Goal: Complete application form

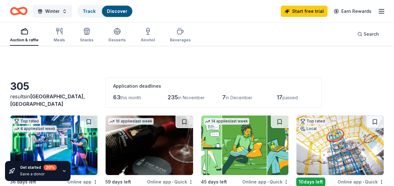
scroll to position [220, 0]
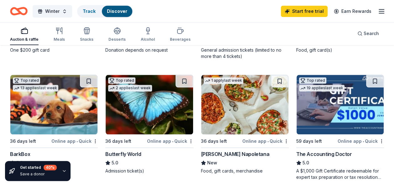
scroll to position [282, 0]
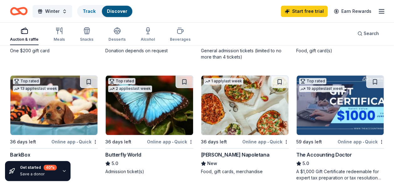
click at [337, 119] on img at bounding box center [340, 106] width 87 height 60
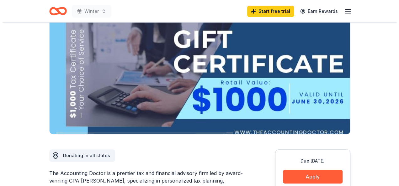
scroll to position [94, 0]
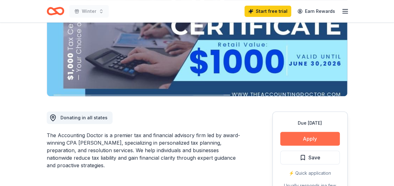
click at [304, 138] on button "Apply" at bounding box center [310, 139] width 60 height 14
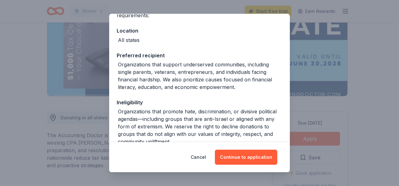
scroll to position [0, 0]
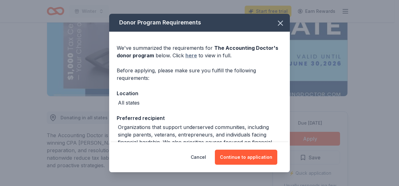
click at [187, 54] on link "here" at bounding box center [191, 56] width 12 height 8
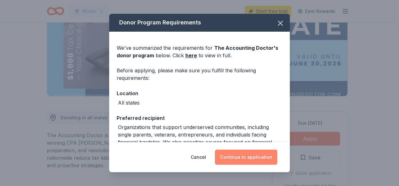
click at [243, 156] on button "Continue to application" at bounding box center [246, 157] width 62 height 15
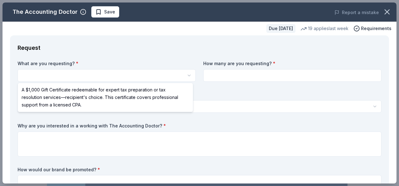
click at [100, 71] on html "Winter Save Apply Due [DATE] Share The Accounting Doctor 5.0 • 4 reviews 19 app…" at bounding box center [199, 93] width 399 height 186
select select "A $1,000 Gift Certificate redeemable for expert tax preparation or tax resoluti…"
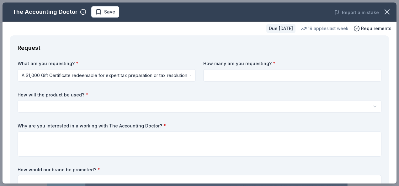
click at [234, 75] on input at bounding box center [292, 75] width 178 height 13
type input "2"
click at [104, 102] on body "Winter Save Apply Due [DATE] Share The Accounting Doctor 5.0 • 4 reviews 19 app…" at bounding box center [197, 93] width 394 height 186
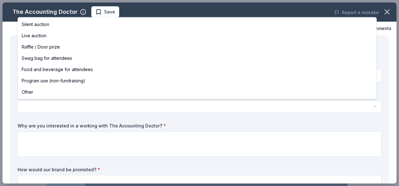
select select "raffleDoorPrize"
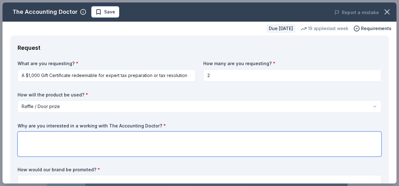
click at [90, 140] on textarea at bounding box center [200, 144] width 364 height 25
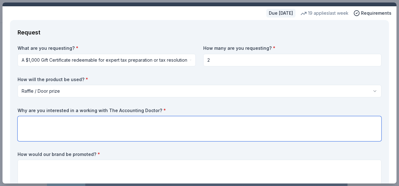
scroll to position [31, 0]
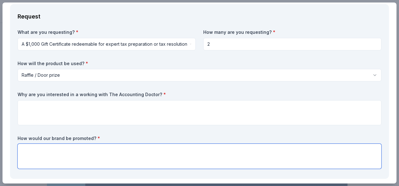
click at [72, 146] on textarea at bounding box center [200, 156] width 364 height 25
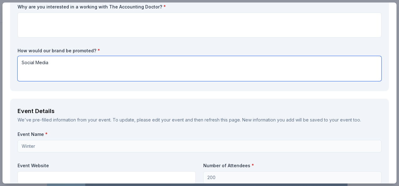
scroll to position [125, 0]
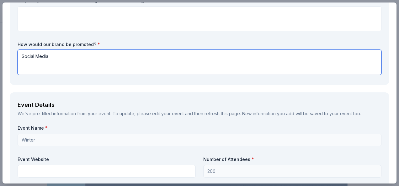
type textarea "Social Media"
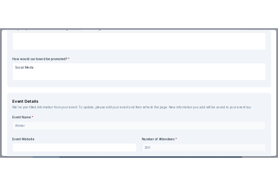
scroll to position [188, 0]
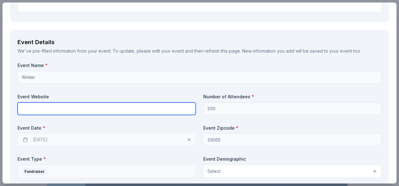
click at [37, 110] on input "text" at bounding box center [107, 109] width 178 height 13
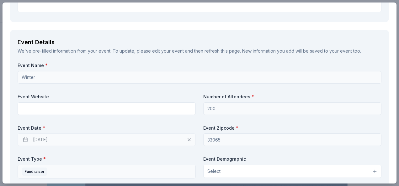
click at [12, 77] on div "Event Details We've pre-filled information from your event. To update, please e…" at bounding box center [199, 131] width 379 height 203
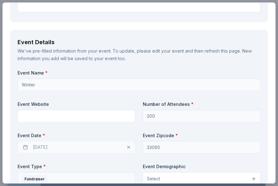
scroll to position [220, 0]
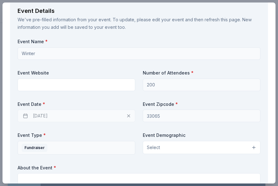
click at [24, 114] on div "[DATE]" at bounding box center [77, 116] width 118 height 13
click at [191, 147] on button "Select" at bounding box center [202, 147] width 118 height 13
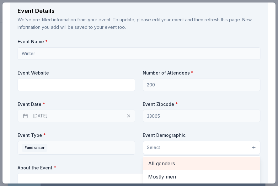
click at [177, 164] on span "All genders" at bounding box center [201, 164] width 107 height 8
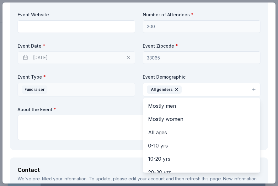
scroll to position [282, 0]
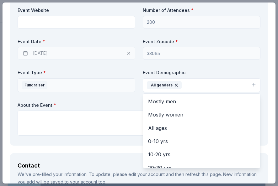
click at [46, 121] on div "Event Name * Winter Event Website Number of Attendees * 200 Event Date * [DATE]…" at bounding box center [139, 57] width 243 height 162
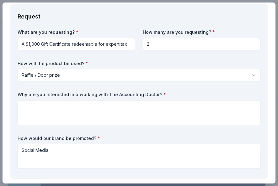
scroll to position [0, 0]
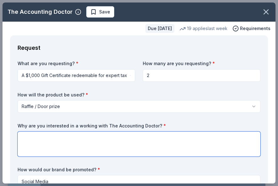
click at [180, 136] on textarea at bounding box center [139, 144] width 243 height 25
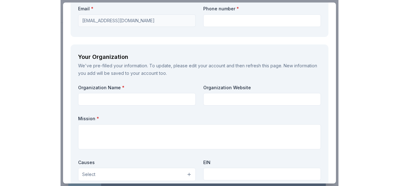
scroll to position [564, 0]
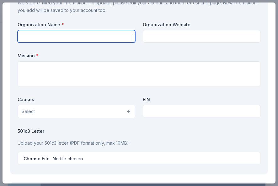
click at [105, 38] on input "text" at bounding box center [77, 36] width 118 height 13
type input "[GEOGRAPHIC_DATA]"
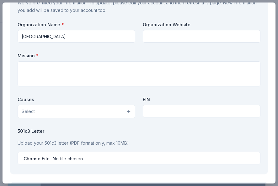
type input "9136858648"
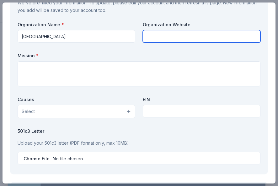
type input "[GEOGRAPHIC_DATA]"
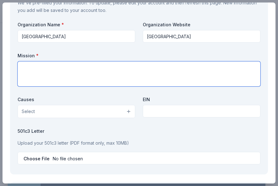
click at [138, 82] on textarea at bounding box center [139, 73] width 243 height 25
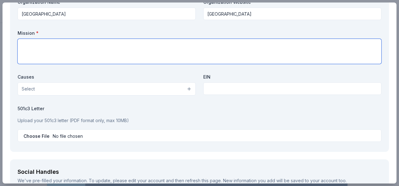
paste textarea "To provide students with the opportunity for personal development and academic …"
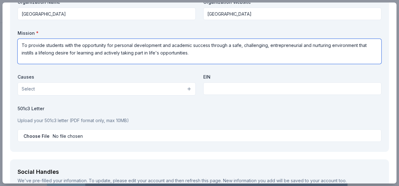
type textarea "To provide students with the opportunity for personal development and academic …"
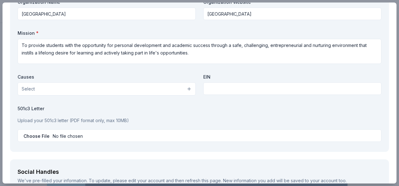
click at [124, 90] on button "Select" at bounding box center [107, 88] width 178 height 13
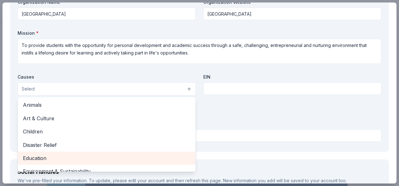
click at [91, 158] on span "Education" at bounding box center [106, 158] width 167 height 8
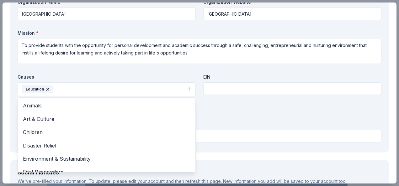
click at [219, 85] on div "Organization Name * Coral Springs Charter School Organization Website Coral Spr…" at bounding box center [200, 72] width 364 height 146
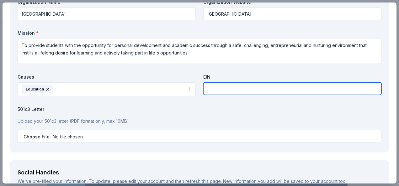
click at [219, 85] on input "text" at bounding box center [292, 88] width 178 height 13
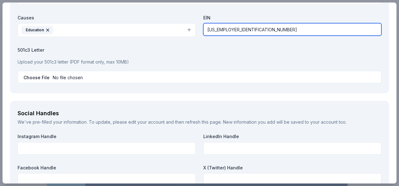
scroll to position [627, 0]
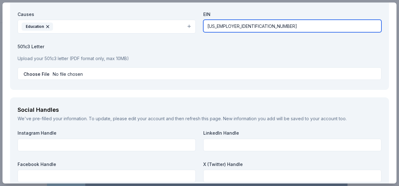
type input "[US_EMPLOYER_IDENTIFICATION_NUMBER]"
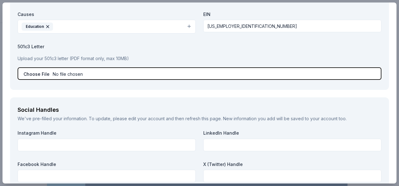
click at [75, 72] on input "file" at bounding box center [200, 73] width 364 height 13
type input "C:\fakepath\Charter 501c3.pdf"
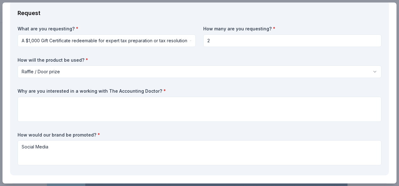
scroll to position [63, 0]
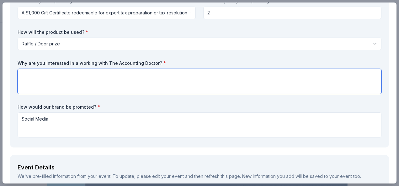
click at [86, 83] on textarea at bounding box center [200, 81] width 364 height 25
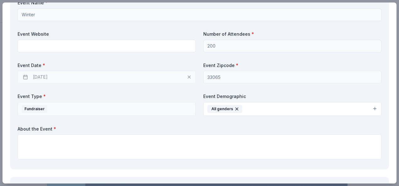
scroll to position [188, 0]
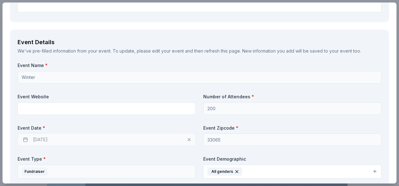
click at [63, 140] on div "[DATE]" at bounding box center [107, 140] width 178 height 13
click at [53, 141] on div "[DATE]" at bounding box center [107, 140] width 178 height 13
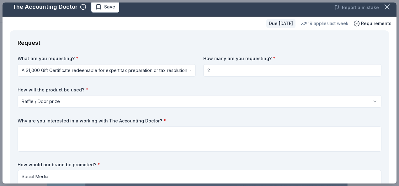
scroll to position [0, 0]
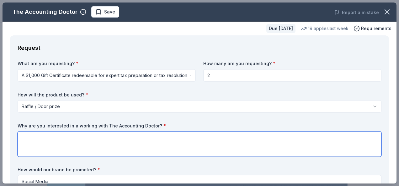
click at [175, 138] on textarea at bounding box center [200, 144] width 364 height 25
click at [177, 143] on textarea at bounding box center [200, 144] width 364 height 25
click at [177, 144] on textarea at bounding box center [200, 144] width 364 height 25
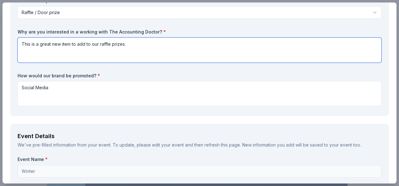
scroll to position [188, 0]
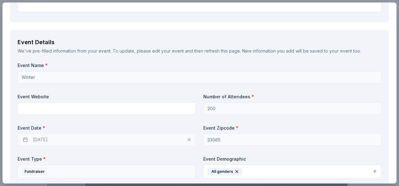
type textarea "This is a great new item to add to our raffle prizes."
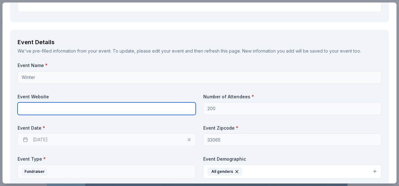
click at [133, 108] on input "text" at bounding box center [107, 109] width 178 height 13
click at [51, 110] on input "text" at bounding box center [107, 109] width 178 height 13
paste input "[DOMAIN_NAME]"
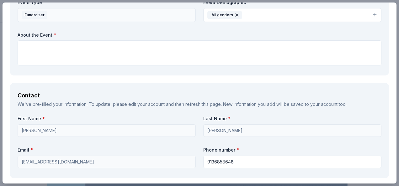
scroll to position [439, 0]
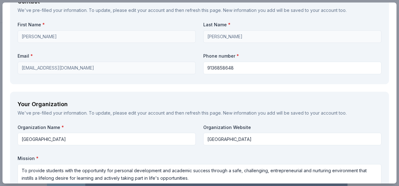
type input "[DOMAIN_NAME]"
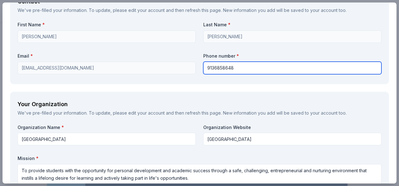
click at [183, 66] on div "First Name * [PERSON_NAME] Last Name * [PERSON_NAME] Email * [EMAIL_ADDRESS][DO…" at bounding box center [200, 49] width 364 height 55
type input "9543404100"
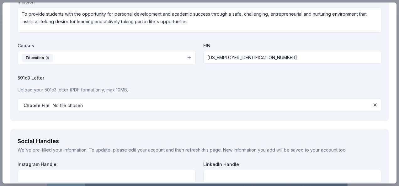
scroll to position [721, 0]
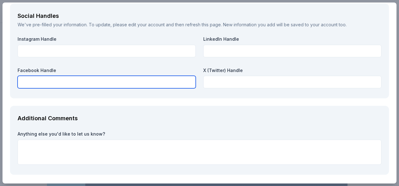
click at [107, 80] on input "text" at bounding box center [107, 82] width 178 height 13
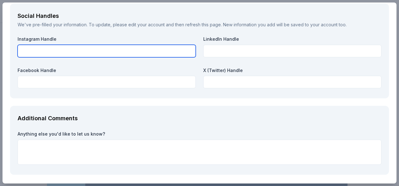
click at [134, 49] on input "text" at bounding box center [107, 51] width 178 height 13
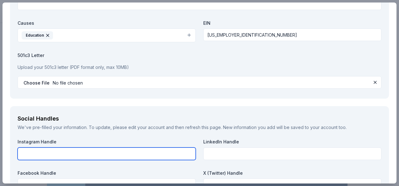
scroll to position [681, 0]
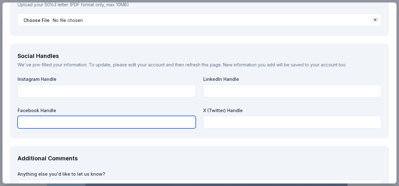
click at [73, 119] on input "text" at bounding box center [107, 122] width 178 height 13
type input "city of [GEOGRAPHIC_DATA] Charter"
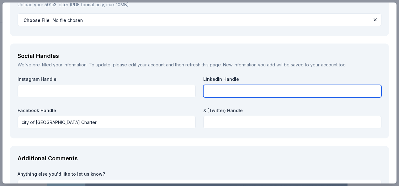
click at [221, 89] on input "text" at bounding box center [292, 91] width 178 height 13
type input "cscsptso"
drag, startPoint x: 225, startPoint y: 88, endPoint x: 204, endPoint y: 91, distance: 21.6
click at [204, 91] on input "cscsptso" at bounding box center [292, 91] width 178 height 13
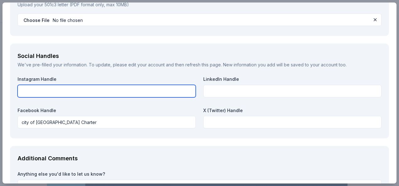
click at [125, 85] on input "text" at bounding box center [107, 91] width 178 height 13
paste input "cscsptso"
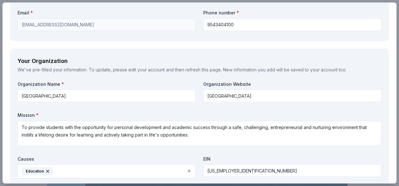
scroll to position [430, 0]
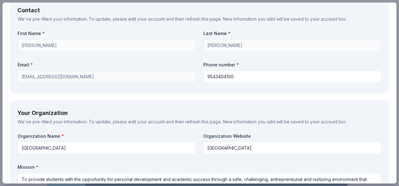
type input "cscsptso"
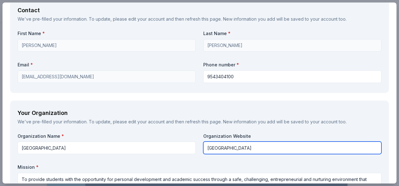
drag, startPoint x: 272, startPoint y: 146, endPoint x: 203, endPoint y: 146, distance: 69.0
click at [203, 146] on input "[GEOGRAPHIC_DATA]" at bounding box center [292, 148] width 178 height 13
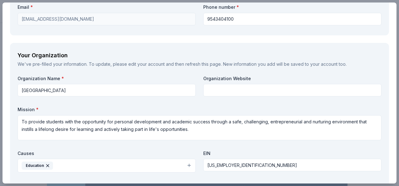
scroll to position [491, 0]
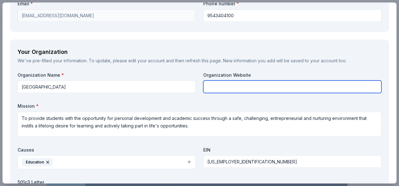
click at [265, 87] on input "text" at bounding box center [292, 87] width 178 height 13
paste input "[DOMAIN_NAME]"
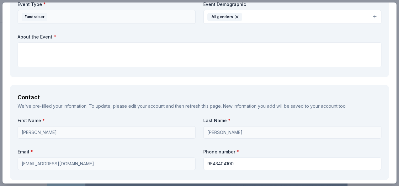
scroll to position [303, 0]
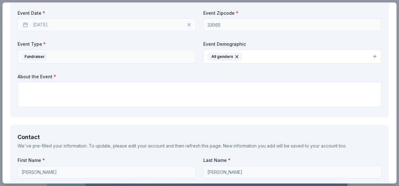
type input "[DOMAIN_NAME]"
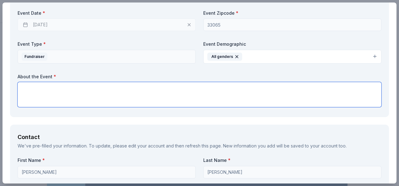
click at [165, 89] on textarea at bounding box center [200, 94] width 364 height 25
paste textarea "We will be raffling off prizes. All proceeds will benefit our Helping Hands Fun…"
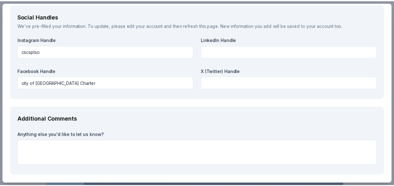
scroll to position [744, 0]
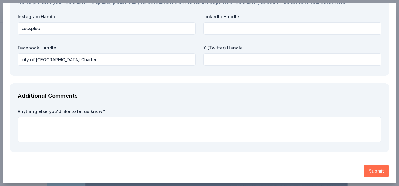
type textarea "We will be raffling off prizes. All proceeds will benefit our Helping Hands Fun…"
click at [367, 168] on button "Submit" at bounding box center [376, 171] width 25 height 13
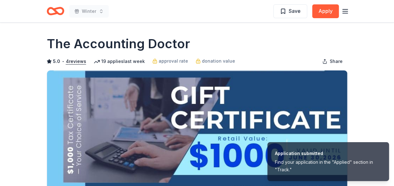
scroll to position [0, 0]
